Goal: Task Accomplishment & Management: Use online tool/utility

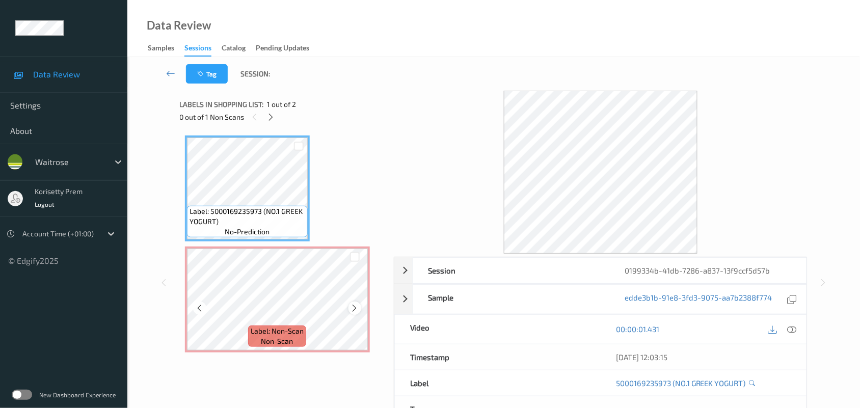
click at [353, 306] on icon at bounding box center [354, 308] width 9 height 9
click at [788, 330] on icon at bounding box center [792, 328] width 9 height 9
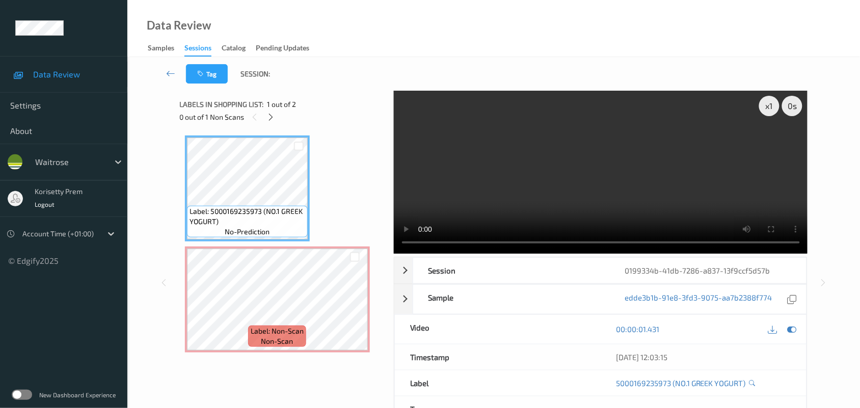
click at [523, 213] on video at bounding box center [601, 172] width 414 height 163
click at [353, 308] on icon at bounding box center [354, 308] width 9 height 9
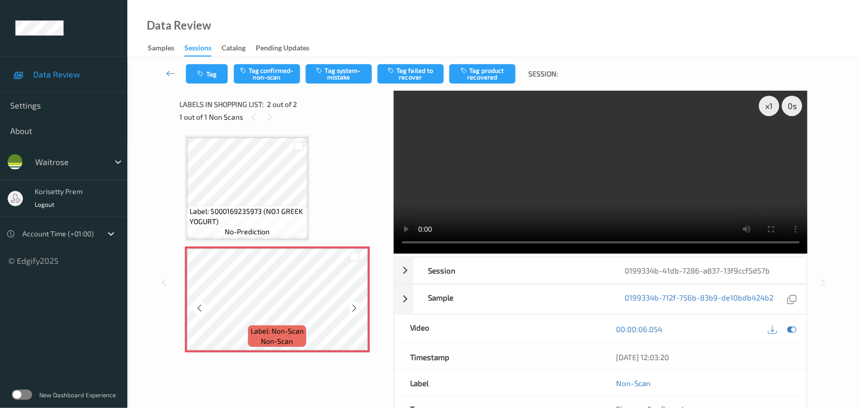
click at [353, 308] on icon at bounding box center [354, 308] width 9 height 9
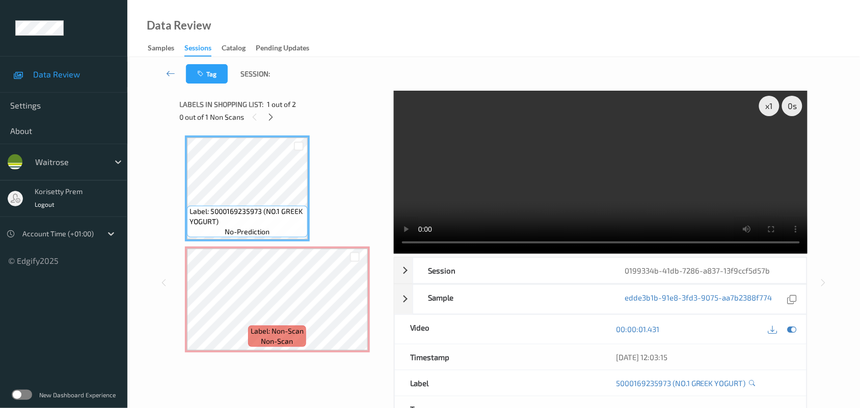
click at [502, 195] on video at bounding box center [601, 172] width 414 height 163
click at [508, 195] on video at bounding box center [601, 172] width 414 height 163
click at [771, 109] on div "x 1" at bounding box center [769, 106] width 20 height 20
click at [541, 184] on video at bounding box center [601, 172] width 414 height 163
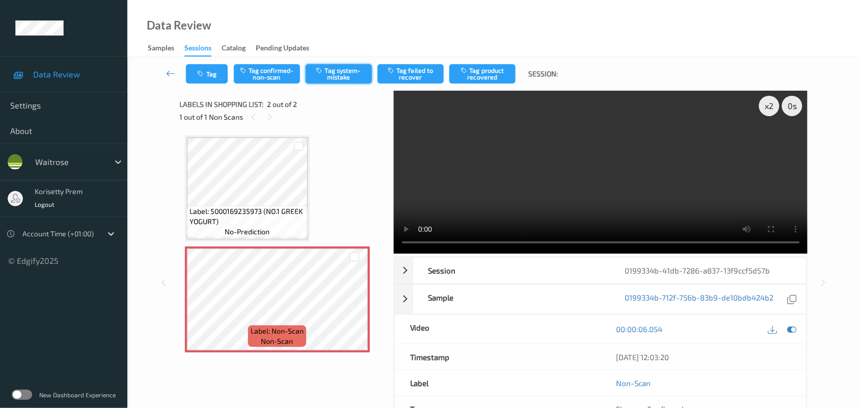
click at [329, 74] on button "Tag system-mistake" at bounding box center [339, 73] width 66 height 19
click at [196, 69] on button "Tag" at bounding box center [207, 73] width 42 height 19
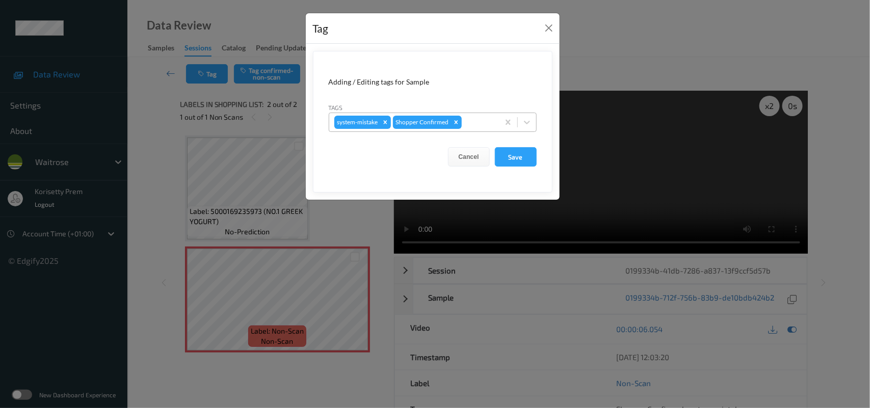
click at [479, 123] on div at bounding box center [479, 122] width 30 height 12
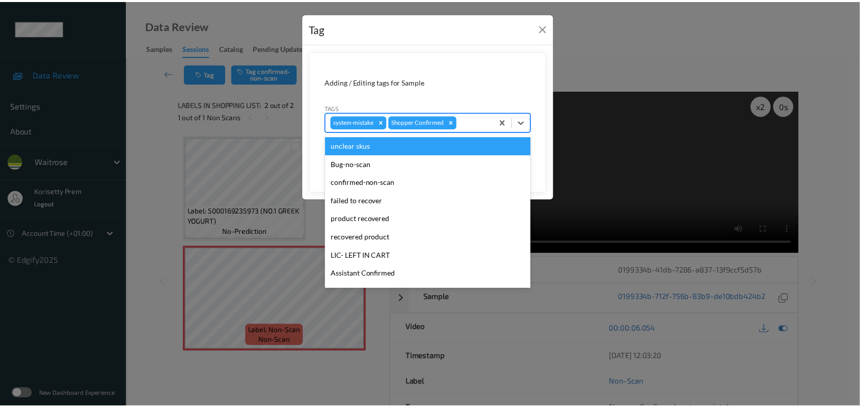
scroll to position [235, 0]
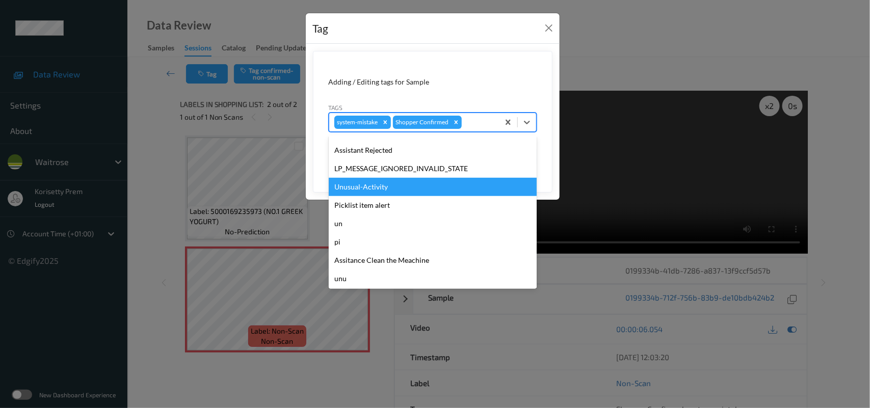
click at [374, 188] on div "Unusual-Activity" at bounding box center [433, 187] width 208 height 18
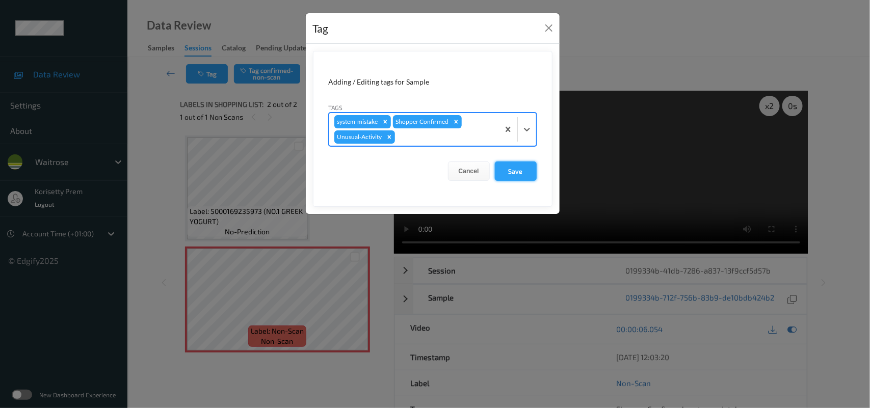
click at [518, 172] on button "Save" at bounding box center [516, 170] width 42 height 19
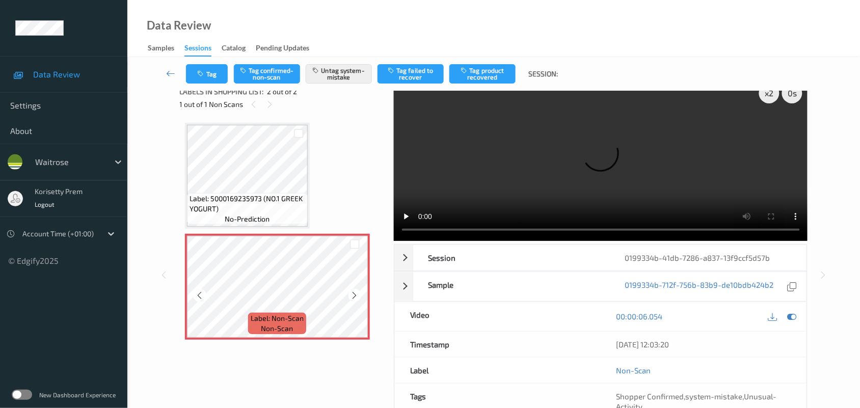
scroll to position [0, 0]
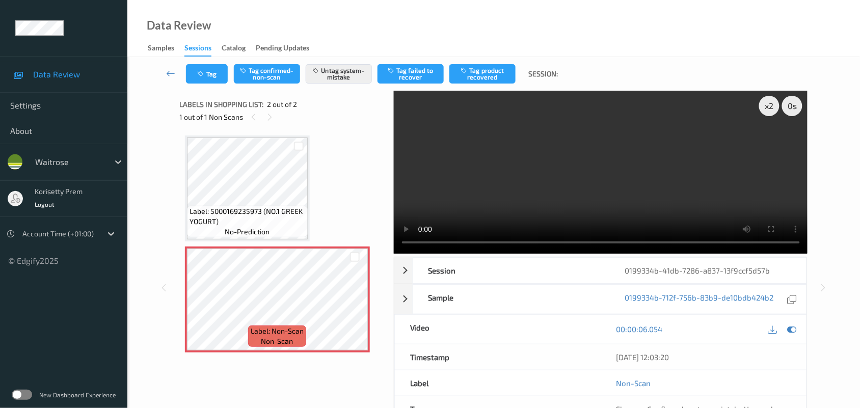
click at [210, 63] on div "Tag Tag confirmed-non-scan Untag system-mistake Tag failed to recover Tag produ…" at bounding box center [493, 74] width 691 height 34
click at [210, 69] on button "Tag" at bounding box center [207, 73] width 42 height 19
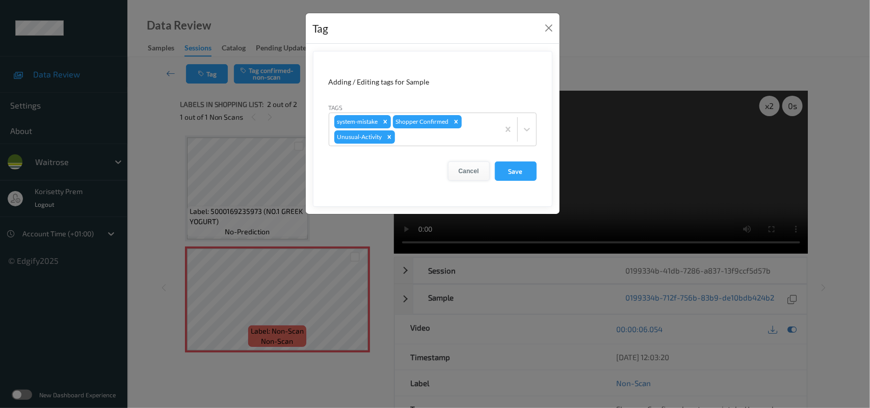
click at [469, 174] on button "Cancel" at bounding box center [469, 170] width 42 height 19
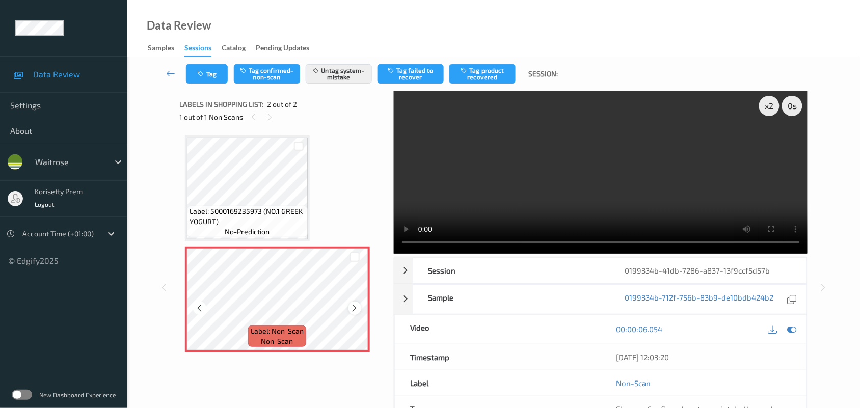
click at [355, 307] on icon at bounding box center [354, 308] width 9 height 9
click at [355, 308] on icon at bounding box center [354, 308] width 9 height 9
